Goal: Find specific page/section: Find specific page/section

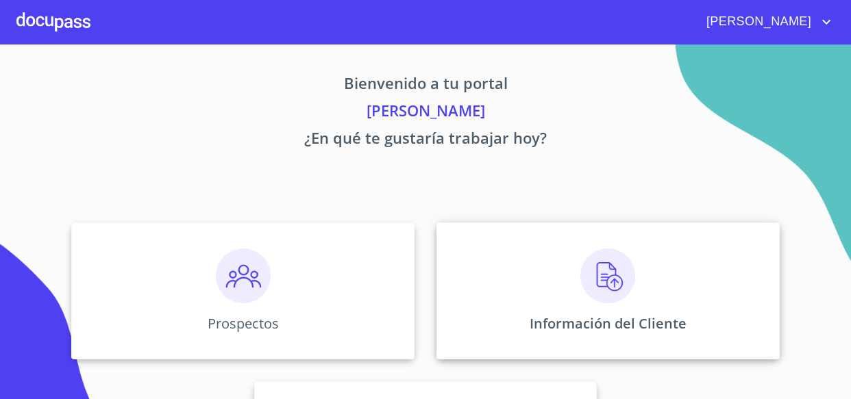
click at [589, 293] on img at bounding box center [607, 276] width 55 height 55
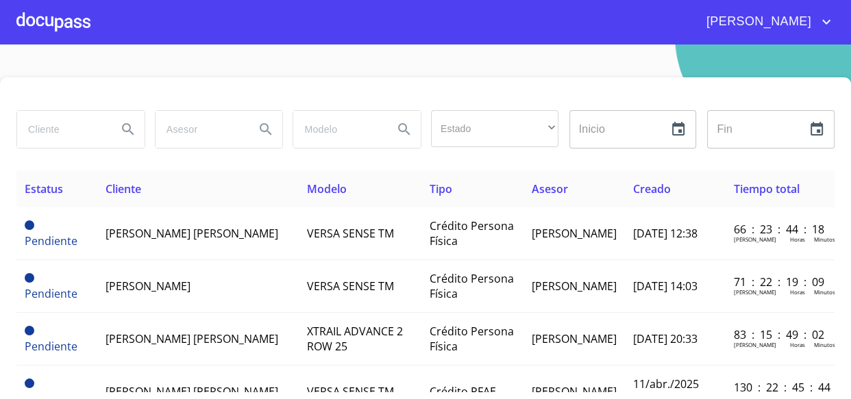
click at [84, 132] on input "search" at bounding box center [61, 129] width 89 height 37
type input "[PERSON_NAME]"
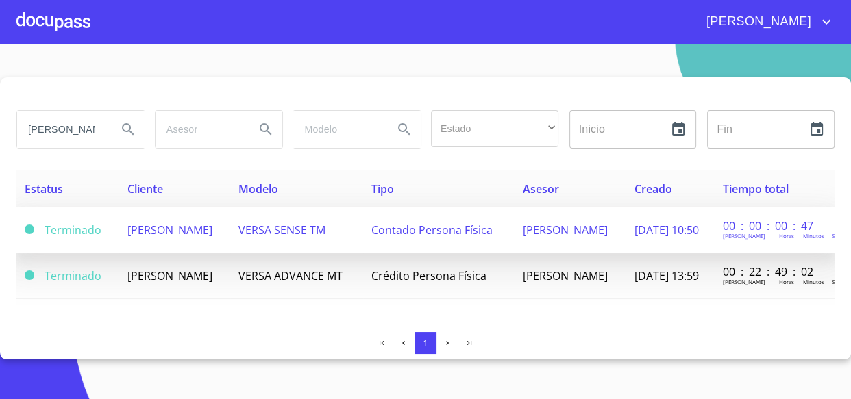
click at [145, 235] on span "[PERSON_NAME]" at bounding box center [169, 230] width 85 height 15
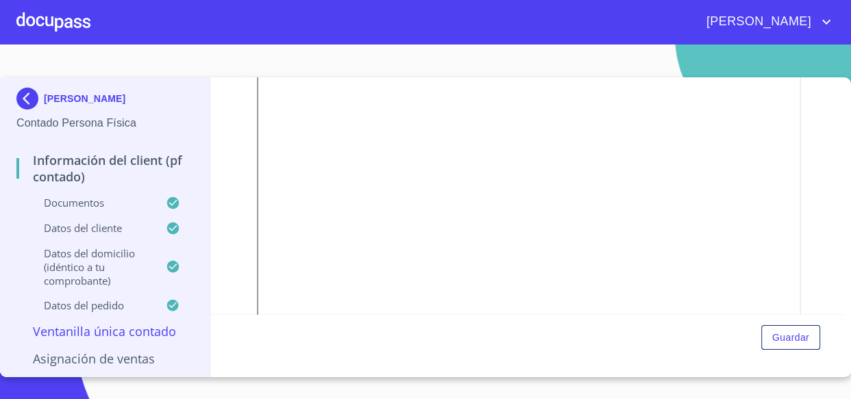
scroll to position [373, 0]
